Goal: Transaction & Acquisition: Purchase product/service

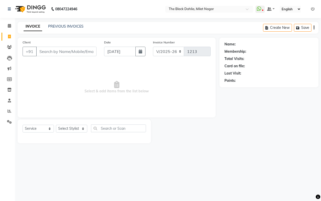
select select "4335"
select select "service"
click at [59, 24] on link "PREVIOUS INVOICES" at bounding box center [65, 26] width 35 height 5
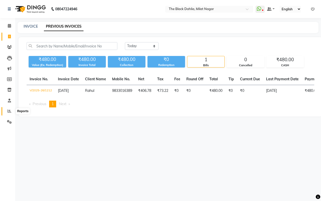
click at [9, 112] on icon at bounding box center [10, 111] width 4 height 4
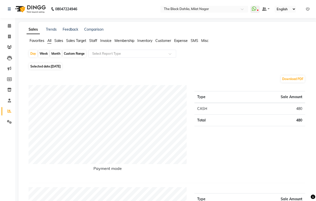
click at [78, 53] on div "Custom Range" at bounding box center [74, 53] width 23 height 7
select select "9"
select select "2025"
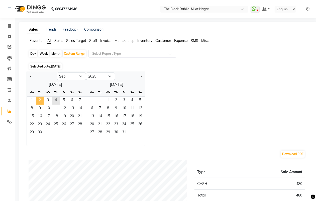
click at [43, 100] on span "2" at bounding box center [40, 100] width 8 height 8
click at [74, 53] on div "Custom Range" at bounding box center [74, 53] width 23 height 7
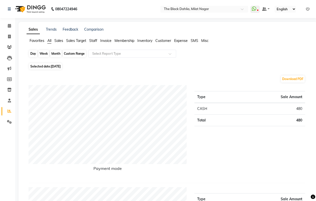
click at [74, 55] on div "Custom Range" at bounding box center [74, 53] width 23 height 7
select select "9"
select select "2025"
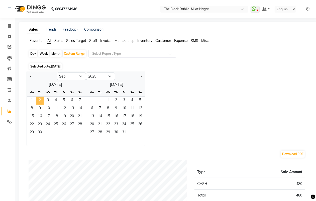
click at [41, 100] on span "2" at bounding box center [40, 100] width 8 height 8
click at [31, 53] on div "Day" at bounding box center [33, 53] width 8 height 7
select select "9"
select select "2025"
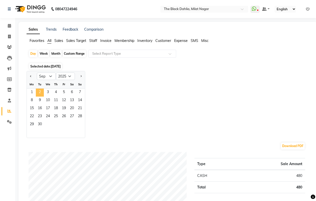
click at [39, 93] on span "2" at bounding box center [40, 92] width 8 height 8
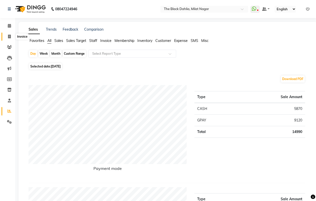
click at [7, 36] on span at bounding box center [9, 37] width 9 height 6
select select "4335"
select select "service"
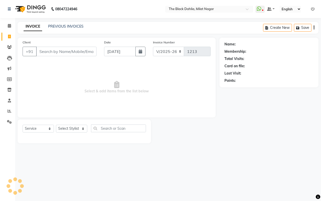
click at [60, 19] on div "08047224946 Select Location × The Black Dahlia, Milat Nagar WhatsApp Status ✕ S…" at bounding box center [160, 100] width 321 height 201
click at [64, 26] on link "PREVIOUS INVOICES" at bounding box center [65, 26] width 35 height 5
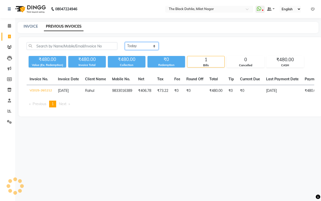
click at [138, 49] on select "[DATE] [DATE] Custom Range" at bounding box center [142, 46] width 34 height 8
select select "range"
click at [125, 42] on select "[DATE] [DATE] Custom Range" at bounding box center [142, 46] width 34 height 8
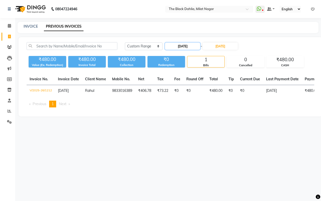
click at [186, 47] on input "[DATE]" at bounding box center [182, 46] width 35 height 7
select select "9"
select select "2025"
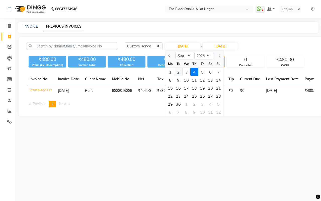
click at [179, 71] on div "2" at bounding box center [178, 72] width 8 height 8
type input "[DATE]"
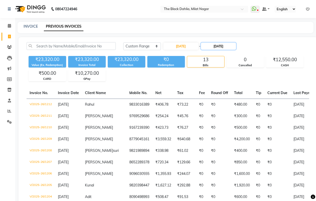
click at [219, 47] on input "[DATE]" at bounding box center [218, 46] width 35 height 7
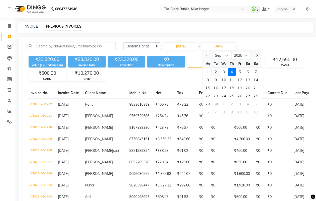
click at [216, 68] on div "2" at bounding box center [216, 72] width 8 height 8
type input "[DATE]"
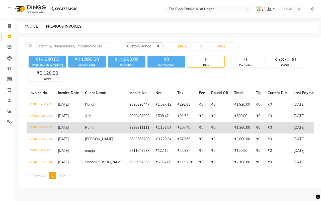
click at [152, 131] on td "₹1,152.54" at bounding box center [163, 128] width 22 height 12
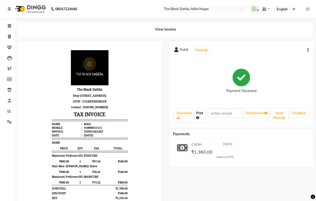
click at [202, 115] on link "Print" at bounding box center [199, 115] width 11 height 13
click at [8, 35] on icon at bounding box center [9, 37] width 3 height 4
select select "4335"
select select "service"
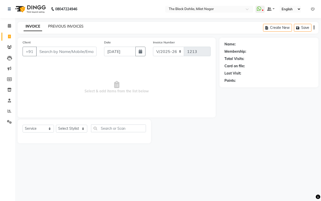
click at [72, 27] on link "PREVIOUS INVOICES" at bounding box center [65, 26] width 35 height 5
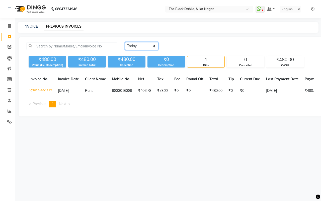
click at [133, 47] on select "[DATE] [DATE] Custom Range" at bounding box center [142, 46] width 34 height 8
select select "range"
click at [125, 42] on select "[DATE] [DATE] Custom Range" at bounding box center [142, 46] width 34 height 8
click at [178, 47] on input "[DATE]" at bounding box center [182, 46] width 35 height 7
select select "9"
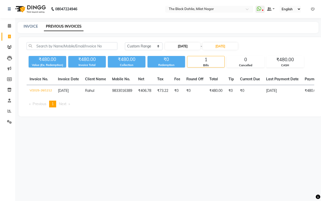
select select "2025"
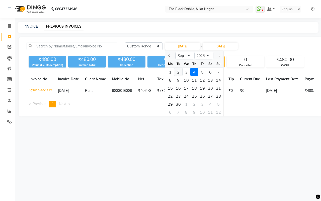
click at [178, 71] on div "2" at bounding box center [178, 72] width 8 height 8
type input "[DATE]"
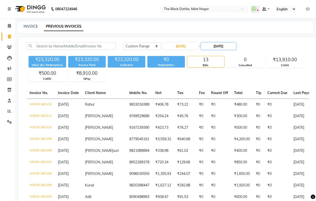
click at [221, 45] on input "[DATE]" at bounding box center [218, 46] width 35 height 7
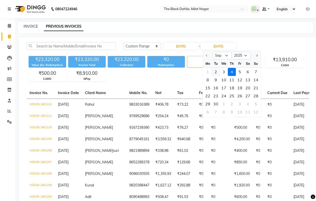
click at [219, 73] on div "2" at bounding box center [216, 72] width 8 height 8
type input "[DATE]"
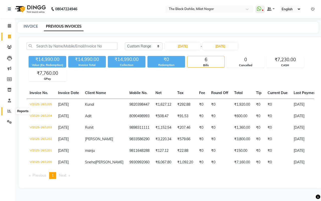
click at [11, 109] on icon at bounding box center [10, 111] width 4 height 4
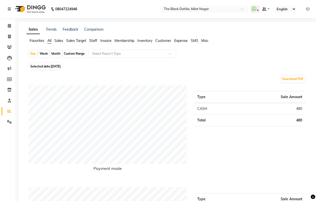
click at [72, 54] on div "Custom Range" at bounding box center [74, 53] width 23 height 7
select select "9"
select select "2025"
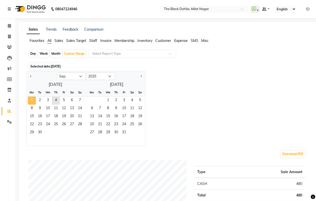
click at [34, 100] on span "1" at bounding box center [32, 100] width 8 height 8
click at [42, 132] on span "30" at bounding box center [40, 132] width 8 height 8
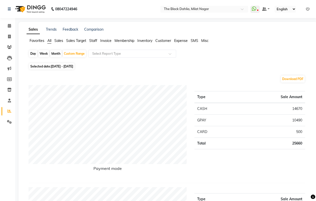
click at [58, 64] on span "01-09-2025 - 30-09-2025" at bounding box center [62, 66] width 22 height 4
select select "9"
select select "2025"
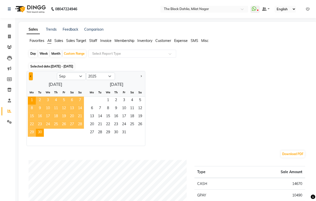
click at [32, 75] on button "Previous month" at bounding box center [31, 76] width 4 height 8
select select "8"
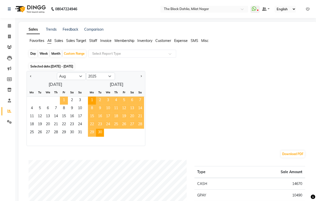
click at [62, 100] on span "1" at bounding box center [64, 100] width 8 height 8
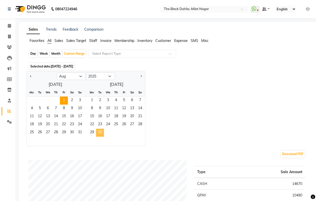
click at [99, 130] on span "30" at bounding box center [100, 132] width 8 height 8
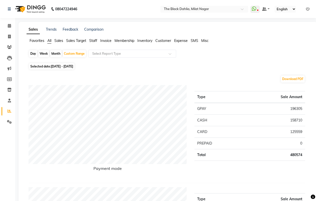
click at [74, 68] on span "Selected date: 01-08-2025 - 30-09-2025" at bounding box center [51, 66] width 45 height 6
select select "8"
select select "2025"
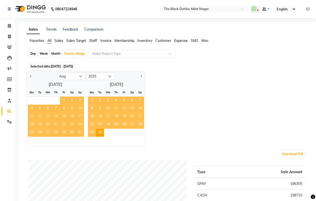
click at [61, 99] on span "1" at bounding box center [64, 100] width 8 height 8
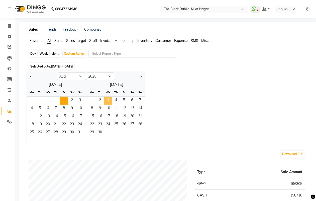
click at [108, 100] on span "3" at bounding box center [108, 100] width 8 height 8
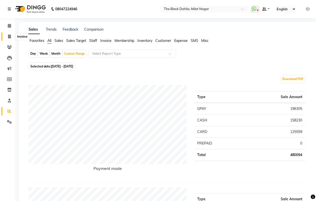
click at [8, 38] on icon at bounding box center [9, 37] width 3 height 4
select select "service"
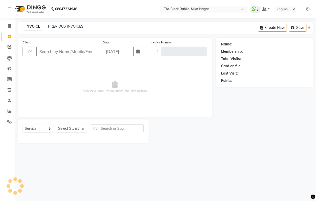
type input "1213"
select select "4335"
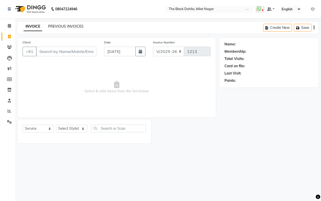
click at [62, 27] on link "PREVIOUS INVOICES" at bounding box center [65, 26] width 35 height 5
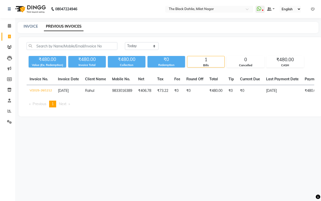
click at [28, 30] on div "INVOICE PREVIOUS INVOICES" at bounding box center [168, 27] width 301 height 11
click at [29, 28] on link "INVOICE" at bounding box center [31, 26] width 14 height 5
select select "4335"
select select "service"
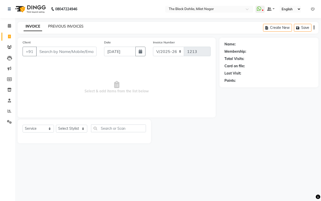
click at [69, 27] on link "PREVIOUS INVOICES" at bounding box center [65, 26] width 35 height 5
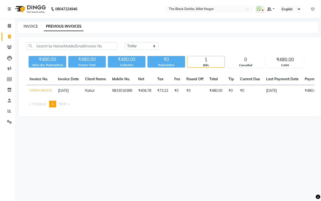
click at [29, 27] on link "INVOICE" at bounding box center [31, 26] width 14 height 5
select select "4335"
select select "service"
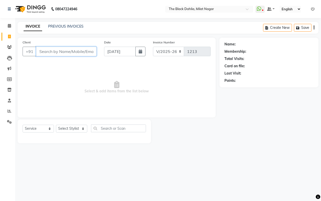
click at [76, 53] on input "Client" at bounding box center [66, 52] width 60 height 10
click at [81, 47] on input "Client" at bounding box center [66, 52] width 60 height 10
click at [41, 52] on input "Client" at bounding box center [66, 52] width 60 height 10
click at [56, 52] on input "Client" at bounding box center [66, 52] width 60 height 10
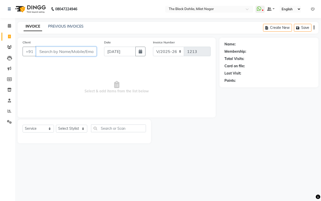
click at [59, 53] on input "Client" at bounding box center [66, 52] width 60 height 10
click at [46, 55] on input "Client" at bounding box center [66, 52] width 60 height 10
click at [54, 48] on input "Client" at bounding box center [66, 52] width 60 height 10
click at [72, 53] on input "Client" at bounding box center [66, 52] width 60 height 10
type input "8655056257"
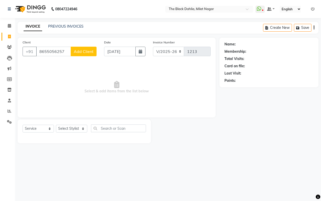
click at [76, 52] on span "Add Client" at bounding box center [84, 51] width 20 height 5
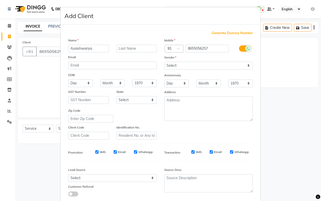
type input "Ayaishwariya"
click at [192, 65] on select "Select Male Female Other Prefer Not To Say" at bounding box center [208, 66] width 88 height 8
select select "female"
click at [164, 62] on select "Select Male Female Other Prefer Not To Say" at bounding box center [208, 66] width 88 height 8
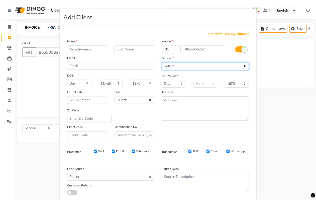
scroll to position [29, 0]
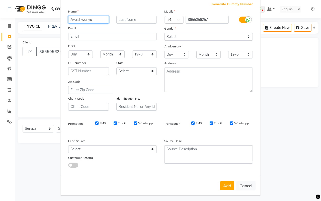
drag, startPoint x: 98, startPoint y: 18, endPoint x: 62, endPoint y: 18, distance: 36.3
click at [62, 18] on div "Generate Dummy Number Name Ayaishwariya Email DOB Day 01 02 03 04 05 06 07 08 0…" at bounding box center [160, 86] width 200 height 180
type input "Aishwarya"
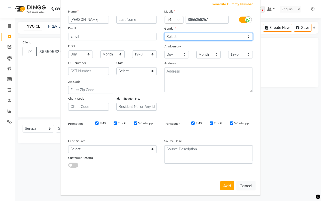
click at [187, 37] on select "Select Male Female Other Prefer Not To Say" at bounding box center [208, 37] width 88 height 8
click at [164, 33] on select "Select Male Female Other Prefer Not To Say" at bounding box center [208, 37] width 88 height 8
click at [228, 182] on button "Add" at bounding box center [227, 185] width 14 height 9
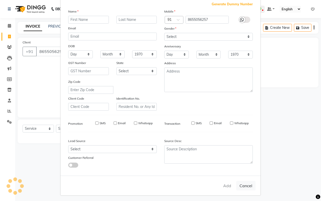
select select
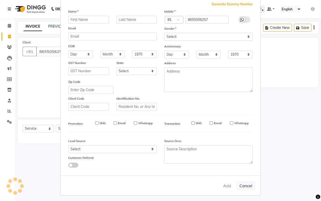
select select
checkbox input "false"
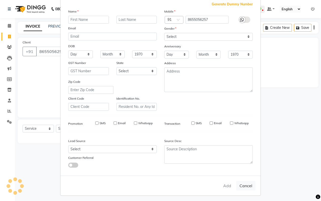
checkbox input "false"
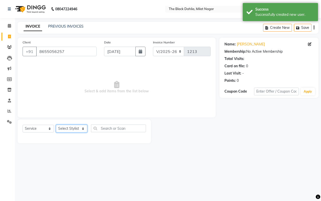
click at [64, 125] on select "Select Stylist ALISHA Anam Arman khan Bhagyashree Dr Megha Dr,Muskan Jain FAIZA…" at bounding box center [71, 128] width 31 height 8
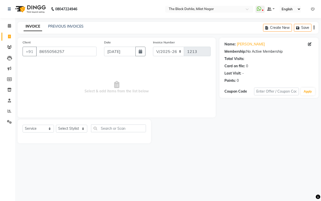
click at [174, 80] on span "Select & add items from the list below" at bounding box center [117, 87] width 188 height 50
click at [69, 128] on select "Select Stylist ALISHA Anam Arman khan Bhagyashree Dr Megha Dr,Muskan Jain FAIZA…" at bounding box center [71, 128] width 31 height 8
select select "34615"
click at [56, 124] on select "Select Stylist ALISHA Anam Arman khan Bhagyashree Dr Megha Dr,Muskan Jain FAIZA…" at bounding box center [71, 128] width 31 height 8
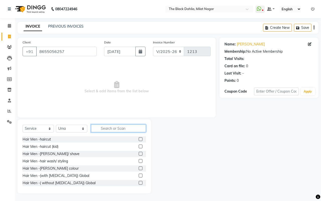
click at [129, 130] on input "text" at bounding box center [118, 128] width 55 height 8
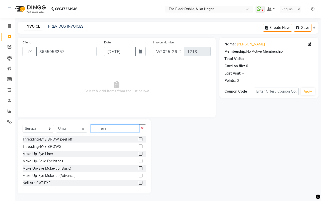
type input "eye"
click at [138, 146] on label at bounding box center [140, 146] width 4 height 4
click at [138, 146] on input "checkbox" at bounding box center [139, 146] width 3 height 3
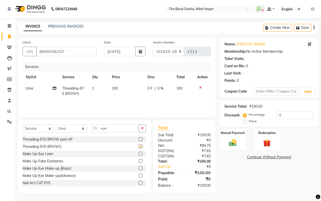
checkbox input "false"
drag, startPoint x: 100, startPoint y: 127, endPoint x: 74, endPoint y: 126, distance: 25.6
click at [74, 126] on div "Select Service Product Membership Package Voucher Prepaid Gift Card Select Styl…" at bounding box center [84, 130] width 123 height 12
click at [73, 126] on select "Select Stylist ALISHA Anam Arman khan Bhagyashree Dr Megha Dr,Muskan Jain FAIZA…" at bounding box center [71, 128] width 31 height 8
select select "23623"
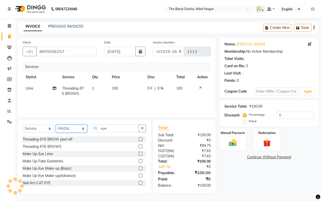
click at [56, 124] on select "Select Stylist ALISHA Anam Arman khan Bhagyashree Dr Megha Dr,Muskan Jain FAIZA…" at bounding box center [71, 128] width 31 height 8
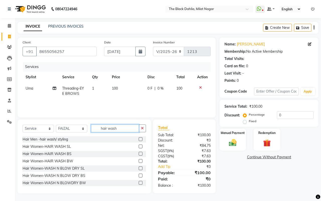
type input "hair wash"
drag, startPoint x: 56, startPoint y: 213, endPoint x: 178, endPoint y: 99, distance: 166.9
click at [178, 99] on div "Services Stylist Service Qty Price Disc Total Action Uma Threading-EYE BROWS 1 …" at bounding box center [117, 87] width 188 height 50
click at [138, 147] on label at bounding box center [140, 146] width 4 height 4
click at [138, 147] on input "checkbox" at bounding box center [139, 146] width 3 height 3
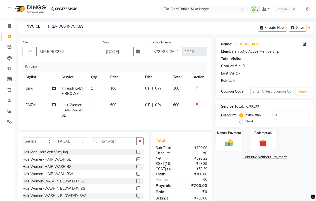
checkbox input "false"
click at [136, 168] on label at bounding box center [138, 166] width 4 height 4
click at [136, 168] on input "checkbox" at bounding box center [137, 166] width 3 height 3
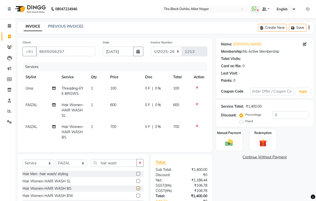
checkbox input "false"
click at [196, 102] on icon at bounding box center [197, 104] width 3 height 4
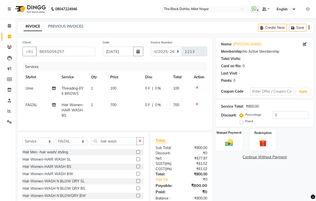
click at [227, 139] on img at bounding box center [229, 142] width 13 height 9
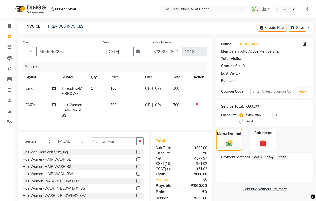
click at [259, 157] on span "CASH" at bounding box center [257, 157] width 11 height 6
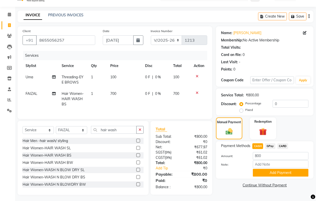
scroll to position [18, 0]
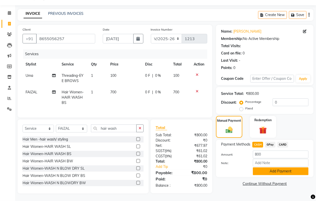
click at [274, 167] on button "Add Payment" at bounding box center [281, 171] width 56 height 8
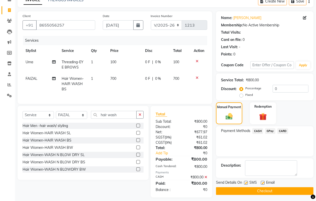
scroll to position [35, 0]
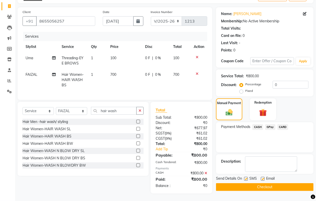
click at [269, 183] on button "Checkout" at bounding box center [264, 187] width 97 height 8
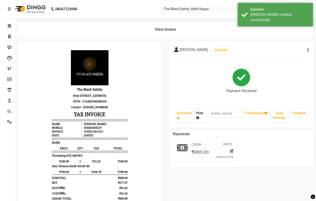
click at [199, 115] on link "Print" at bounding box center [199, 115] width 11 height 13
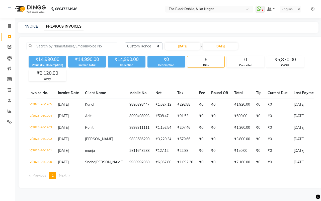
select select "range"
click at [7, 46] on icon at bounding box center [9, 47] width 5 height 4
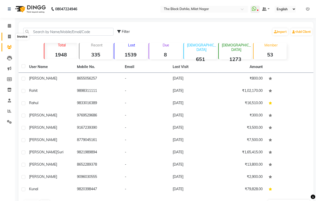
click at [10, 36] on icon at bounding box center [9, 37] width 3 height 4
select select "service"
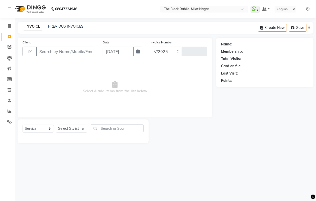
select select "4335"
type input "1214"
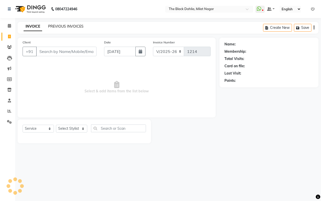
click at [65, 28] on link "PREVIOUS INVOICES" at bounding box center [65, 26] width 35 height 5
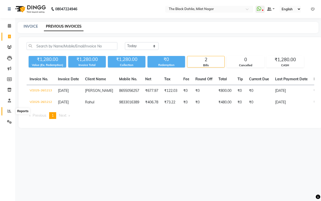
click at [8, 111] on icon at bounding box center [10, 111] width 4 height 4
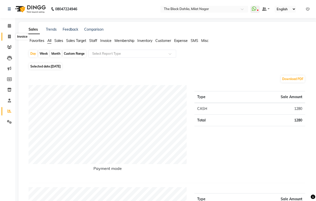
click at [8, 36] on span at bounding box center [9, 37] width 9 height 6
select select "4335"
select select "service"
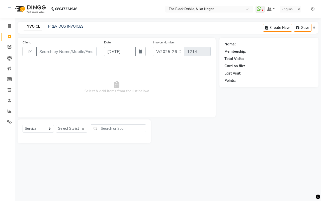
click at [67, 28] on div "PREVIOUS INVOICES" at bounding box center [65, 26] width 35 height 5
click at [75, 26] on link "PREVIOUS INVOICES" at bounding box center [65, 26] width 35 height 5
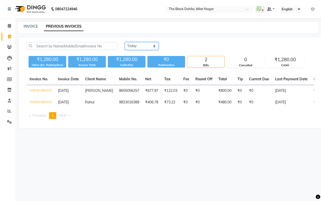
click at [155, 46] on select "[DATE] [DATE] Custom Range" at bounding box center [142, 46] width 34 height 8
select select "yesterday"
click at [125, 42] on select "[DATE] [DATE] Custom Range" at bounding box center [142, 46] width 34 height 8
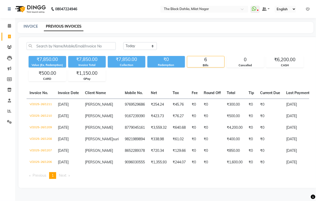
click at [168, 74] on div "₹7,850.00 Value (Ex. Redemption) ₹7,850.00 Invoice Total ₹7,850.00 Collection ₹…" at bounding box center [168, 67] width 283 height 27
click at [32, 28] on link "INVOICE" at bounding box center [31, 26] width 14 height 5
select select "4335"
select select "service"
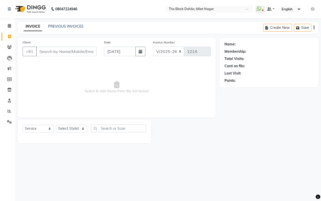
click at [72, 48] on input "Client" at bounding box center [66, 52] width 60 height 10
click at [74, 50] on input "Client" at bounding box center [66, 52] width 60 height 10
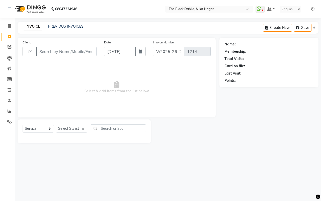
click at [92, 62] on span "Select & add items from the list below" at bounding box center [117, 87] width 188 height 50
click at [88, 83] on span "Select & add items from the list below" at bounding box center [117, 87] width 188 height 50
click at [53, 51] on input "Client" at bounding box center [66, 52] width 60 height 10
click at [50, 45] on div "Client +91" at bounding box center [59, 50] width 81 height 21
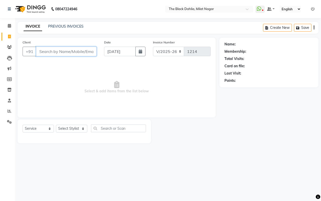
click at [62, 51] on input "Client" at bounding box center [66, 52] width 60 height 10
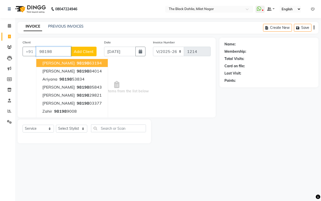
click at [49, 51] on input "98198" at bounding box center [53, 52] width 35 height 10
click at [57, 50] on input "9818" at bounding box center [53, 52] width 35 height 10
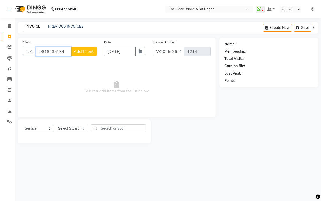
type input "9818435134"
click at [93, 54] on button "Add Client" at bounding box center [84, 52] width 26 height 10
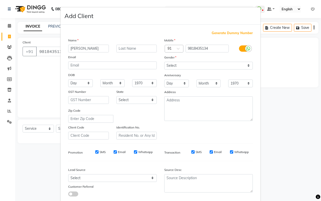
type input "Amaan"
click at [222, 62] on select "Select Male Female Other Prefer Not To Say" at bounding box center [208, 66] width 88 height 8
select select "male"
click at [164, 62] on select "Select Male Female Other Prefer Not To Say" at bounding box center [208, 66] width 88 height 8
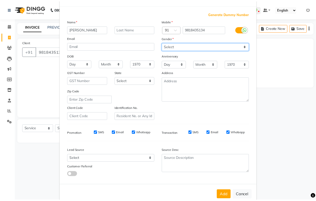
scroll to position [29, 0]
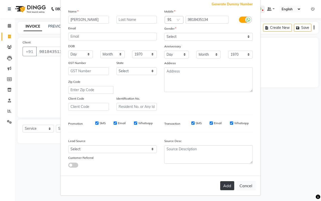
click at [227, 182] on button "Add" at bounding box center [227, 185] width 14 height 9
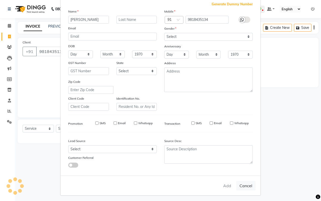
select select
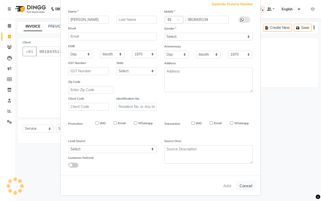
select select
checkbox input "false"
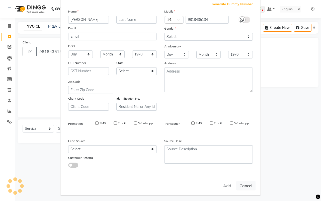
checkbox input "false"
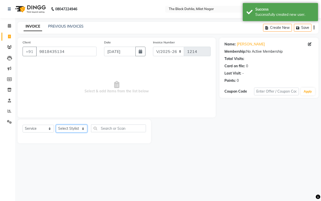
click at [61, 129] on select "Select Stylist ALISHA Anam Arman khan Bhagyashree Dr Megha Dr,Muskan Jain FAIZA…" at bounding box center [71, 128] width 31 height 8
select select "23623"
click at [56, 124] on select "Select Stylist ALISHA Anam Arman khan Bhagyashree Dr Megha Dr,Muskan Jain FAIZA…" at bounding box center [71, 128] width 31 height 8
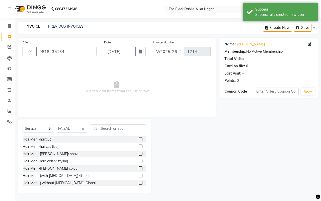
click at [138, 152] on label at bounding box center [140, 154] width 4 height 4
click at [138, 152] on input "checkbox" at bounding box center [139, 153] width 3 height 3
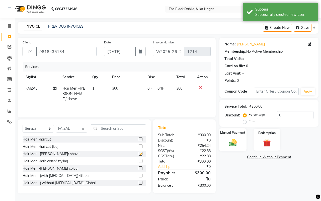
checkbox input "false"
click at [236, 148] on div "Manual Payment" at bounding box center [233, 139] width 28 height 23
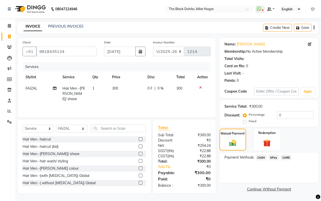
click at [261, 157] on span "CASH" at bounding box center [260, 157] width 11 height 6
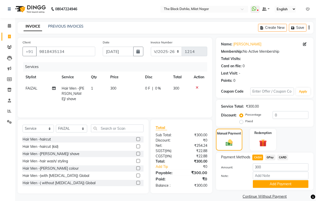
scroll to position [6, 0]
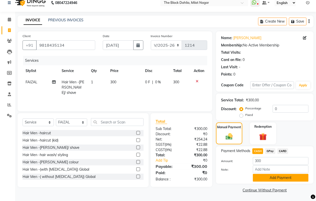
click at [264, 177] on button "Add Payment" at bounding box center [281, 178] width 56 height 8
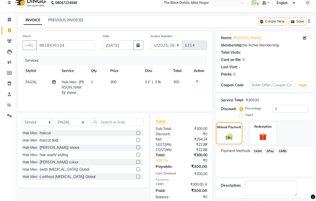
scroll to position [28, 0]
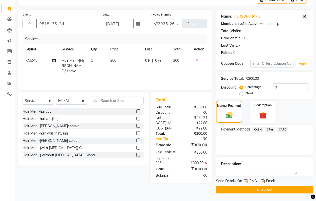
click at [262, 186] on button "Checkout" at bounding box center [264, 189] width 97 height 8
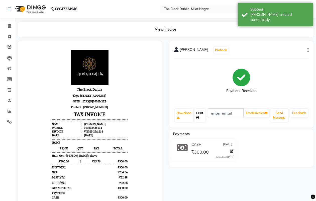
click at [199, 113] on link "Print" at bounding box center [199, 115] width 11 height 13
